Goal: Task Accomplishment & Management: Complete application form

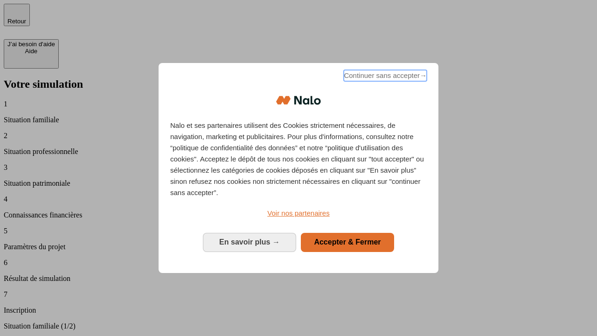
click at [384, 77] on span "Continuer sans accepter →" at bounding box center [385, 75] width 83 height 11
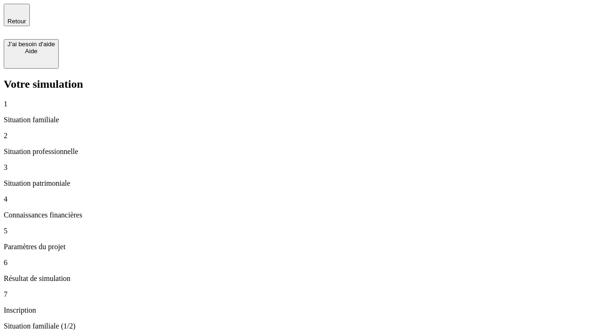
type input "30 000"
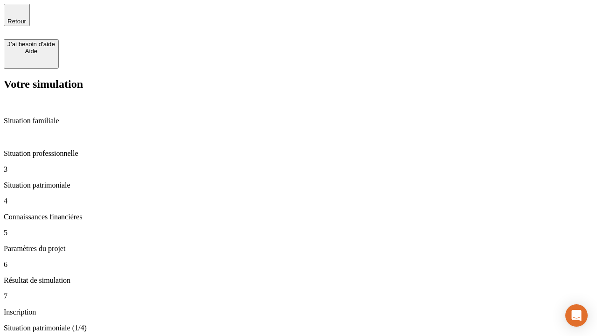
type input "1 000"
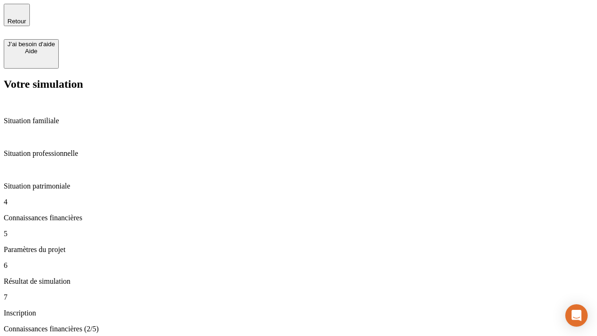
scroll to position [54, 0]
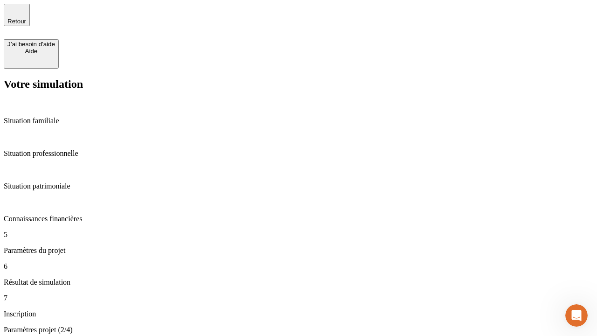
type input "65"
type input "5 000"
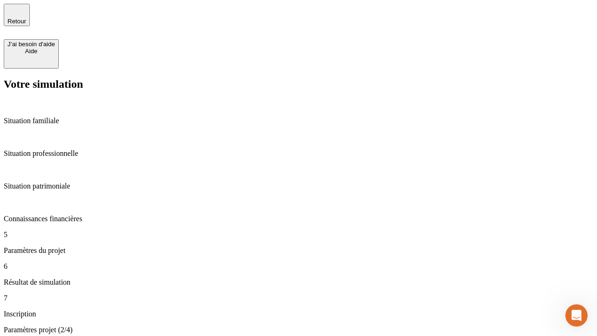
type input "640"
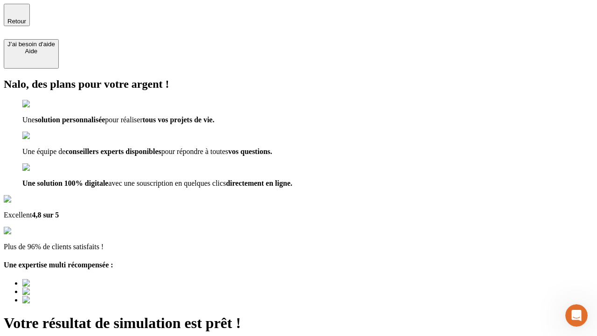
type input "[EMAIL_ADDRESS][DOMAIN_NAME]"
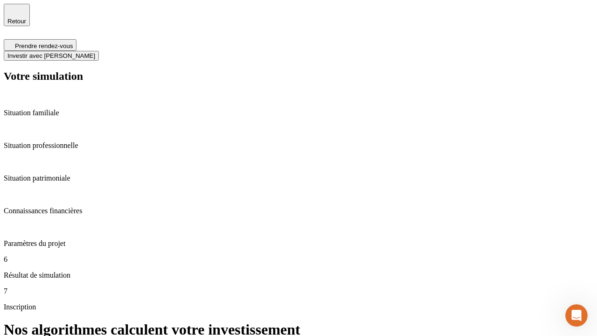
scroll to position [4, 0]
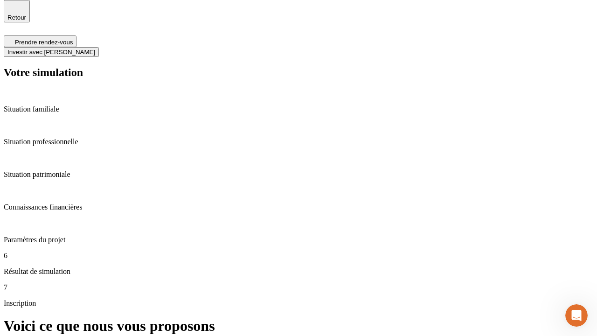
click at [95, 49] on span "Investir avec [PERSON_NAME]" at bounding box center [51, 52] width 88 height 7
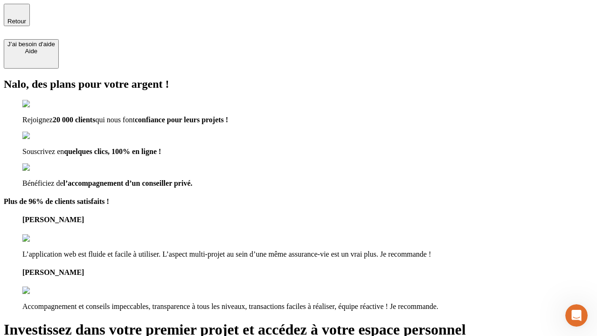
type input "[PERSON_NAME][EMAIL_ADDRESS][DOMAIN_NAME]"
